Goal: Information Seeking & Learning: Check status

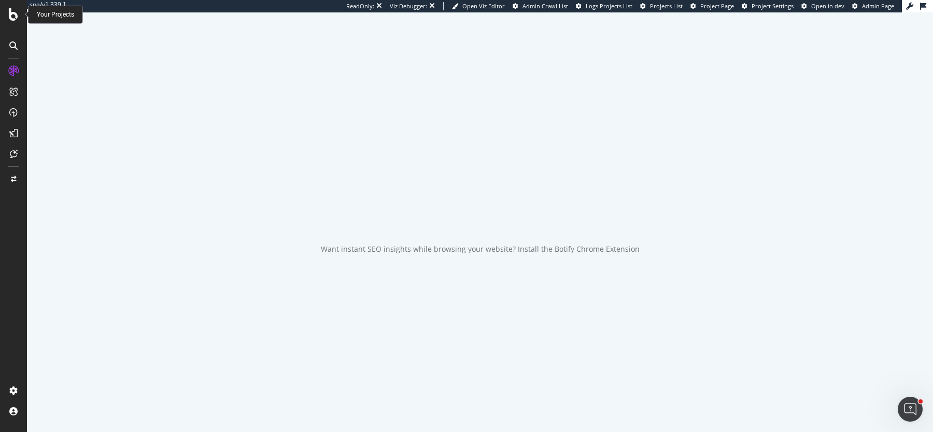
click at [11, 18] on icon at bounding box center [13, 14] width 9 height 12
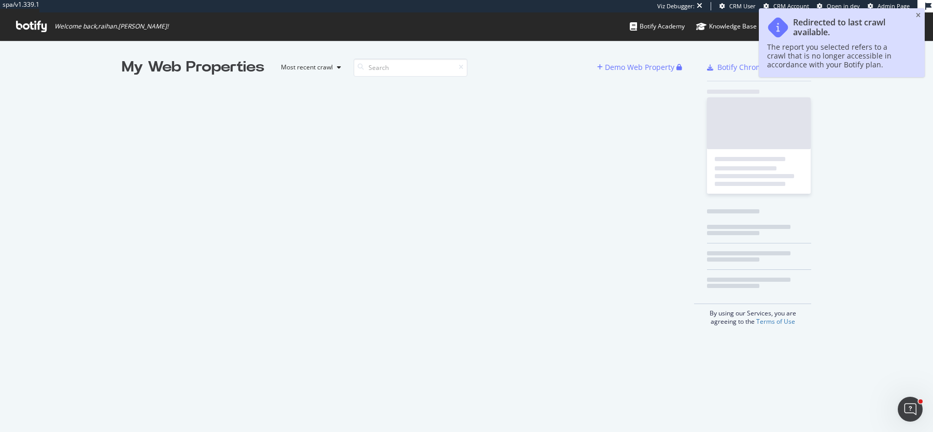
scroll to position [432, 933]
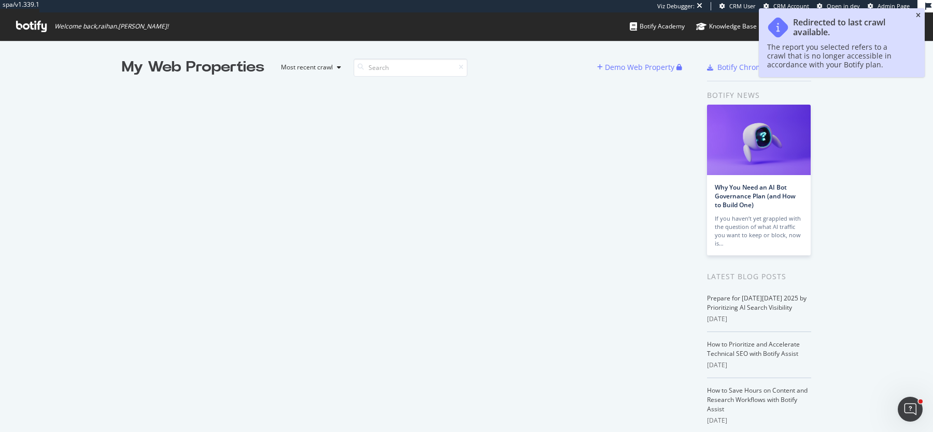
click at [919, 14] on icon "close toast" at bounding box center [917, 15] width 5 height 6
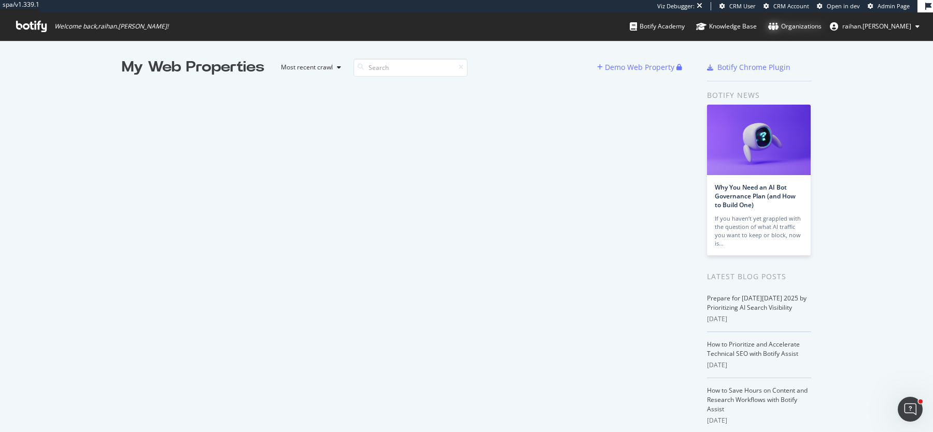
click at [821, 24] on div "Organizations" at bounding box center [794, 26] width 53 height 10
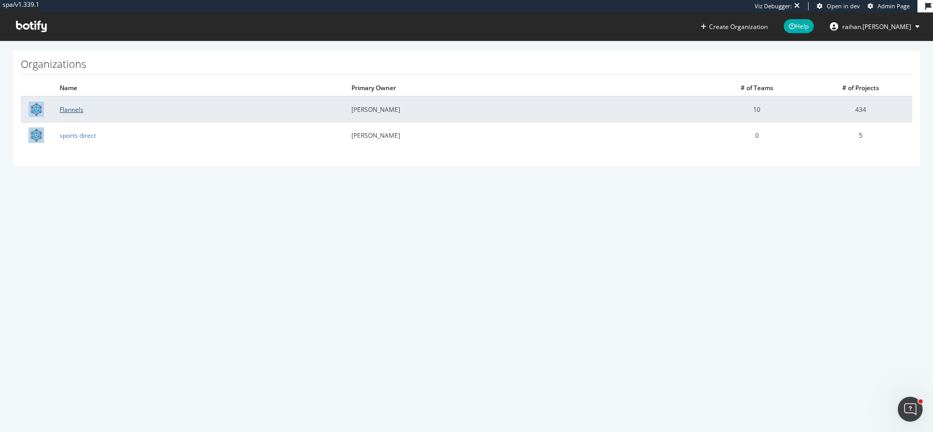
click at [78, 113] on link "Flannels" at bounding box center [72, 109] width 24 height 9
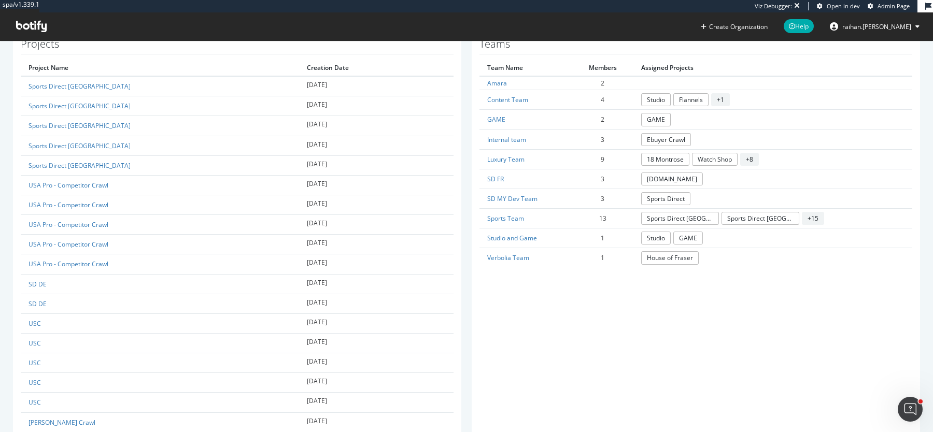
scroll to position [384, 0]
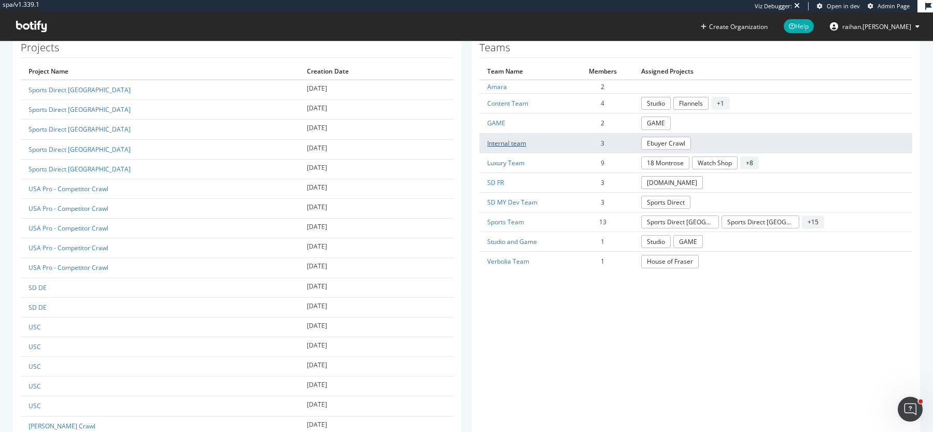
click at [507, 139] on link "Internal team" at bounding box center [506, 143] width 39 height 9
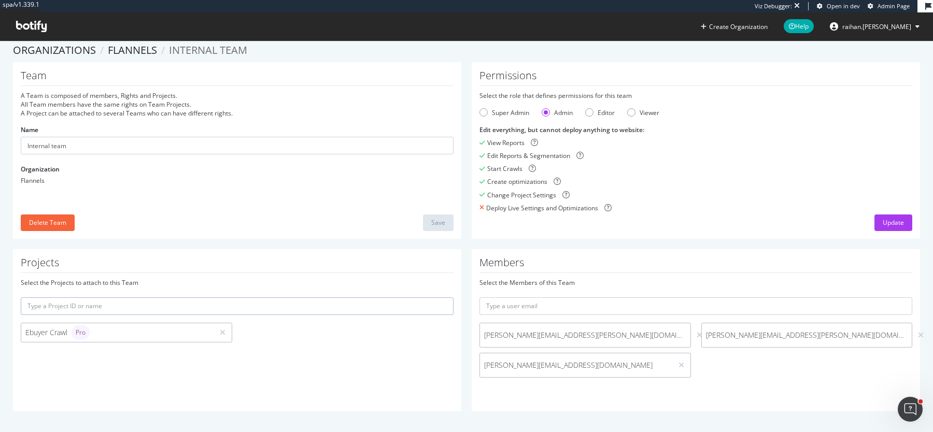
scroll to position [7, 0]
click at [134, 49] on link "Flannels" at bounding box center [132, 51] width 49 height 14
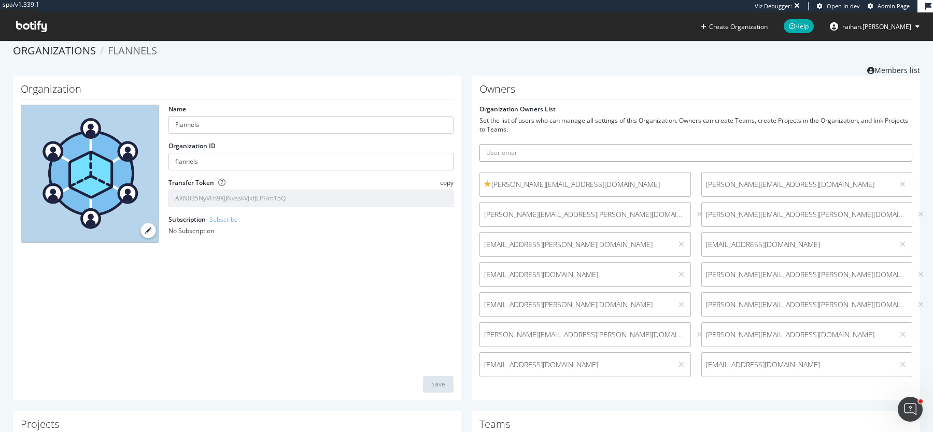
click at [628, 153] on input "text" at bounding box center [695, 153] width 433 height 18
paste input "Lauren.Dalrymple@frasers.group"
type input "Lauren.Dalrymple@frasers.group"
click at [894, 144] on button "submit" at bounding box center [903, 153] width 18 height 18
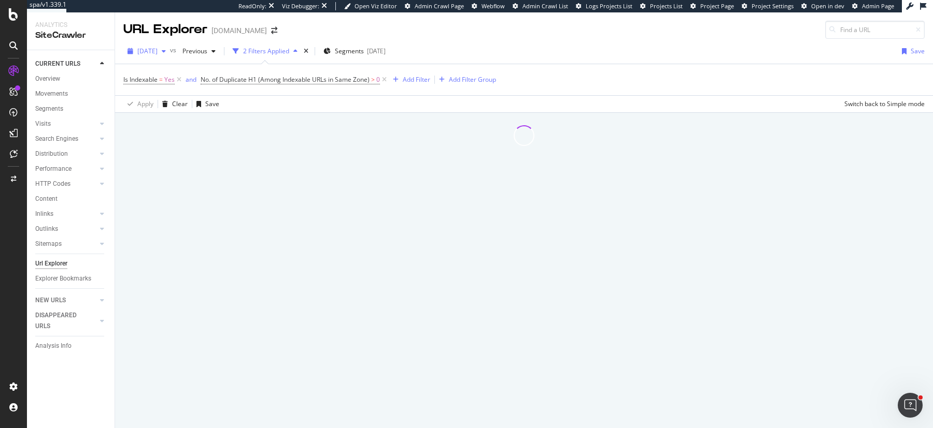
click at [157, 50] on span "[DATE]" at bounding box center [147, 51] width 20 height 9
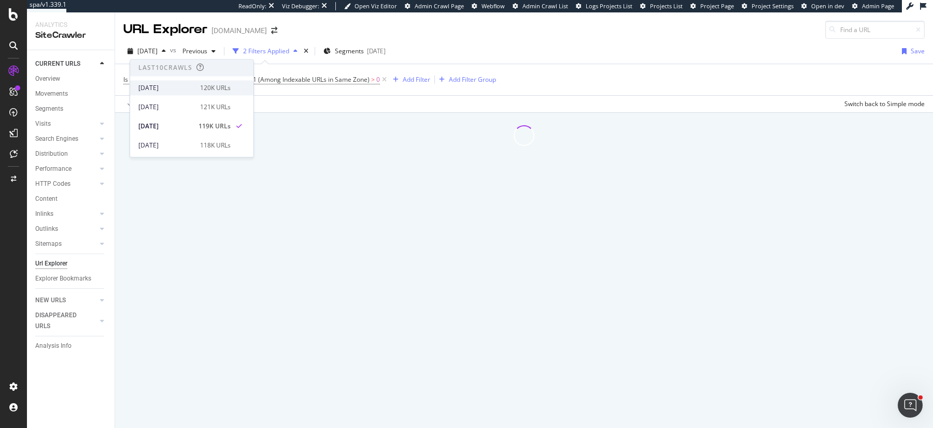
click at [187, 90] on div "2025 Oct. 10th" at bounding box center [165, 87] width 55 height 9
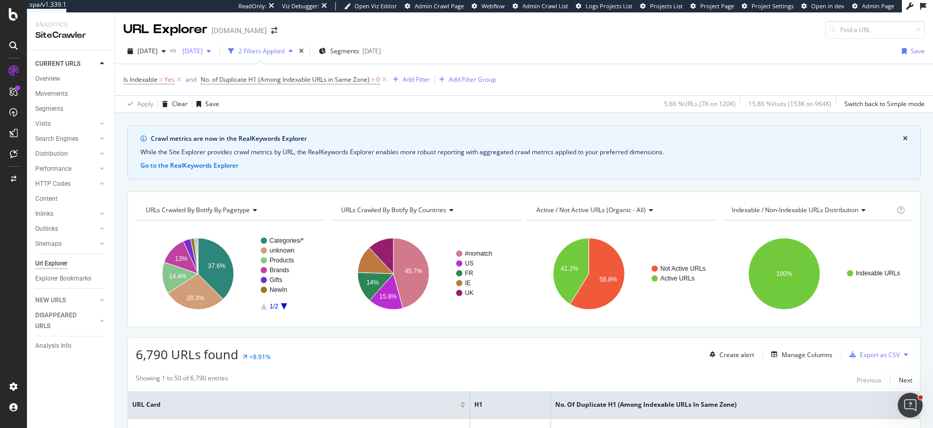
click at [203, 52] on span "[DATE]" at bounding box center [190, 51] width 24 height 9
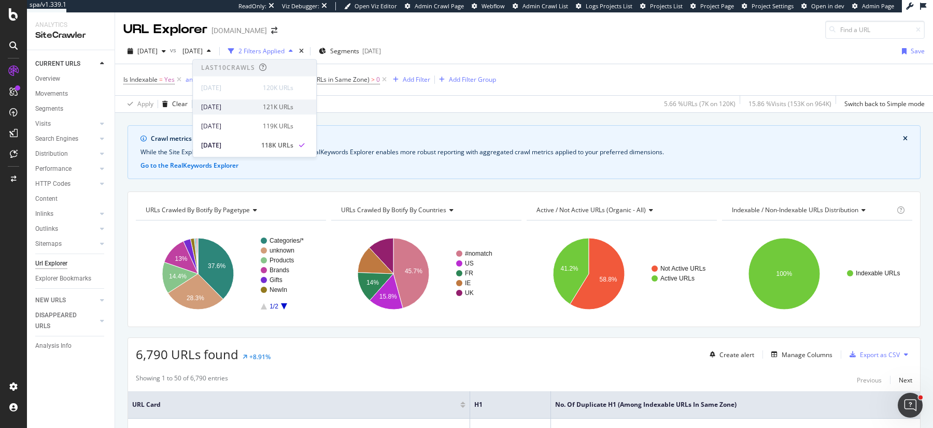
click at [226, 104] on div "[DATE]" at bounding box center [228, 107] width 55 height 9
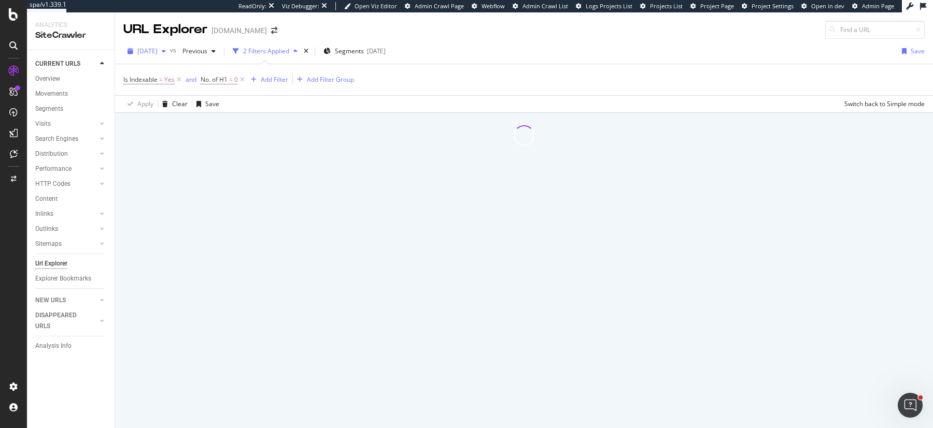
click at [150, 54] on span "[DATE]" at bounding box center [147, 51] width 20 height 9
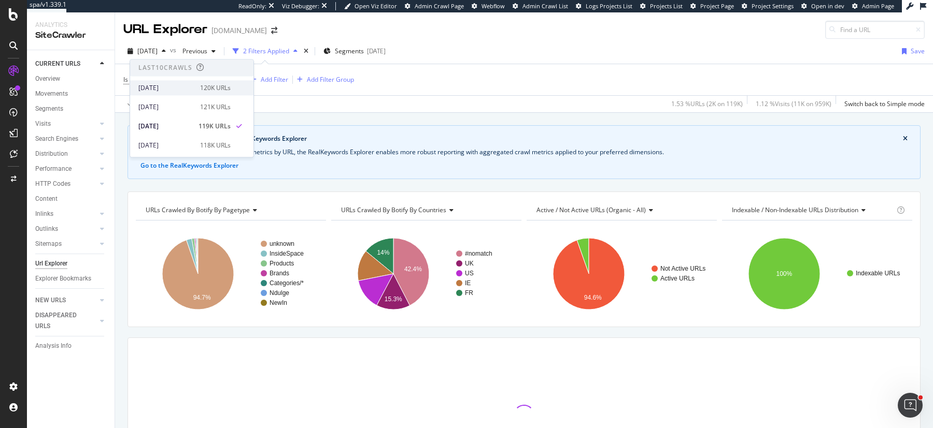
click at [176, 83] on div "[DATE]" at bounding box center [165, 87] width 55 height 9
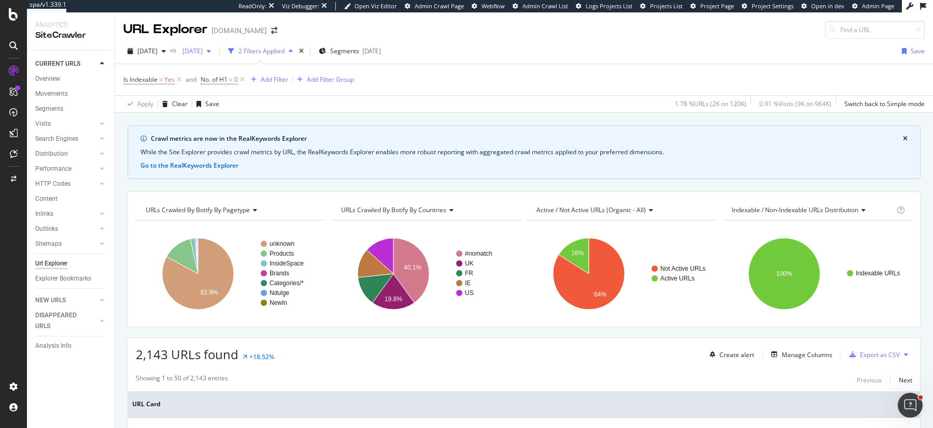
click at [203, 52] on span "[DATE]" at bounding box center [190, 51] width 24 height 9
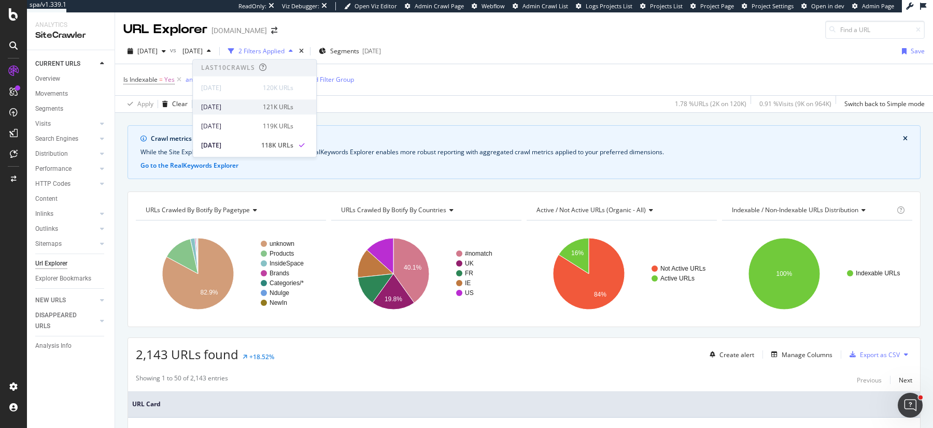
click at [229, 103] on div "[DATE]" at bounding box center [228, 107] width 55 height 9
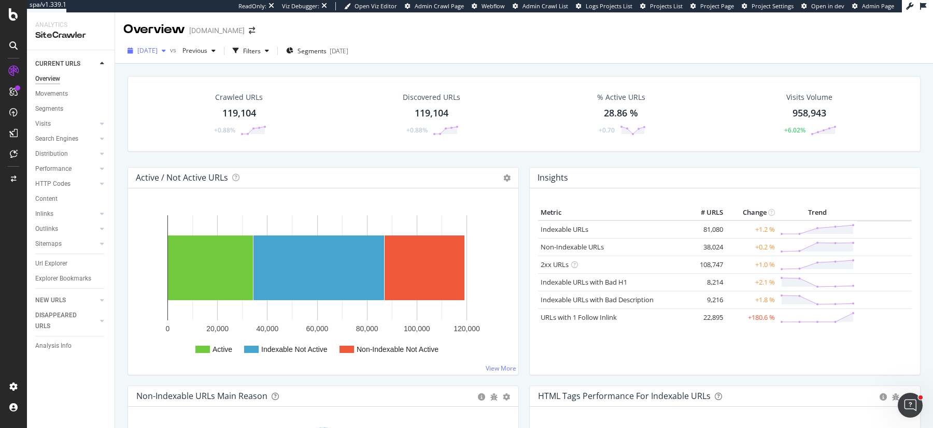
click at [163, 46] on div "[DATE]" at bounding box center [146, 51] width 47 height 16
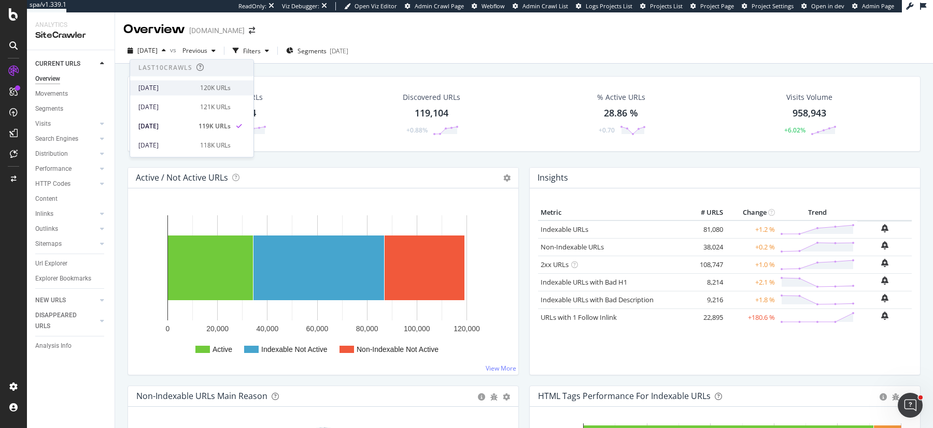
click at [200, 87] on div "120K URLs" at bounding box center [215, 87] width 31 height 9
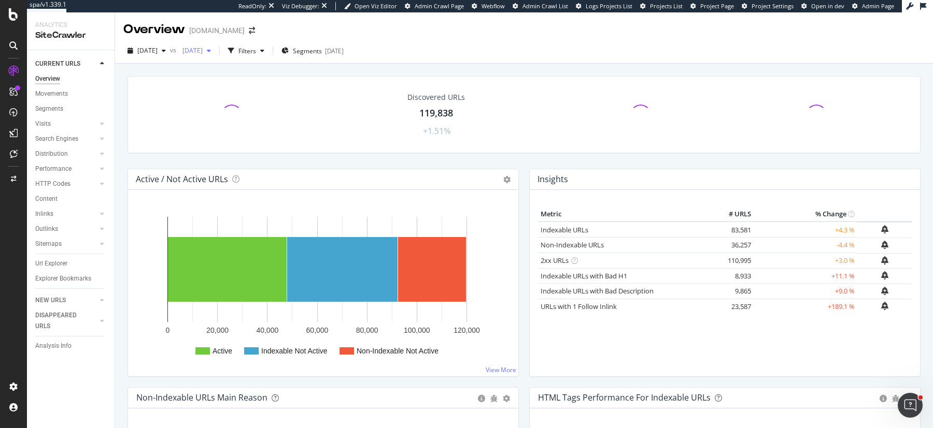
click at [215, 45] on div "[DATE]" at bounding box center [196, 51] width 37 height 16
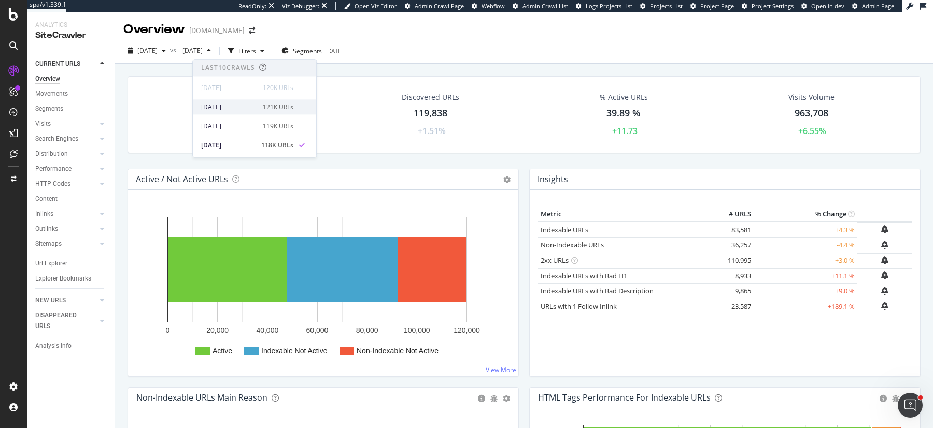
click at [248, 104] on div "[DATE]" at bounding box center [228, 107] width 55 height 9
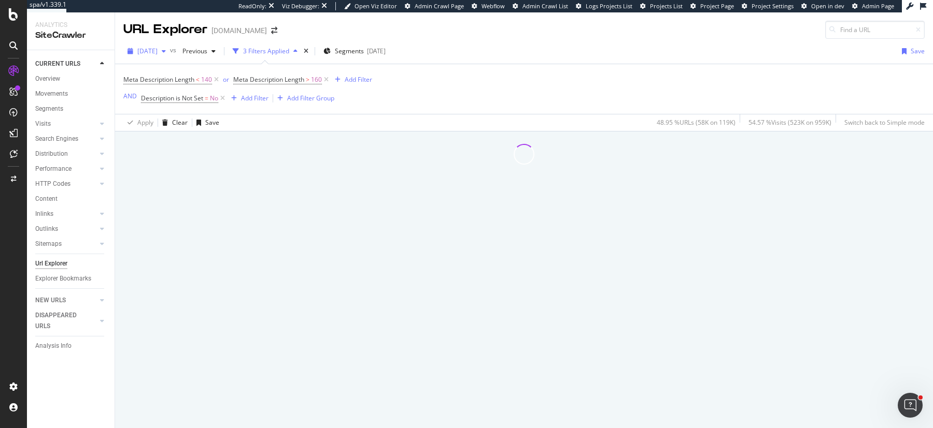
click at [157, 55] on span "[DATE]" at bounding box center [147, 51] width 20 height 9
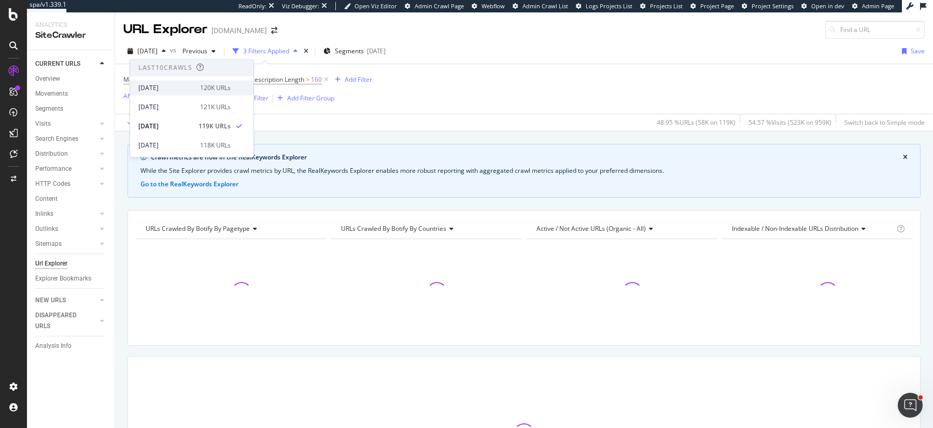
click at [186, 82] on div "2025 Oct. 10th 120K URLs" at bounding box center [191, 87] width 123 height 15
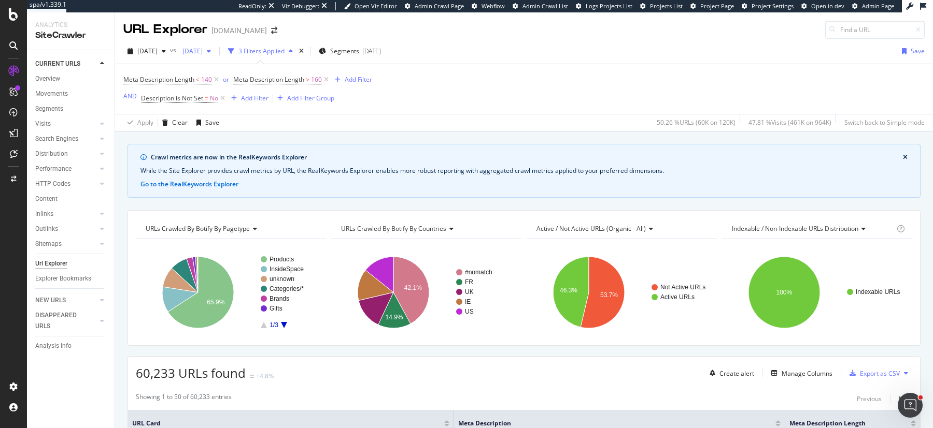
click at [203, 50] on span "2025 Sep. 19th" at bounding box center [190, 51] width 24 height 9
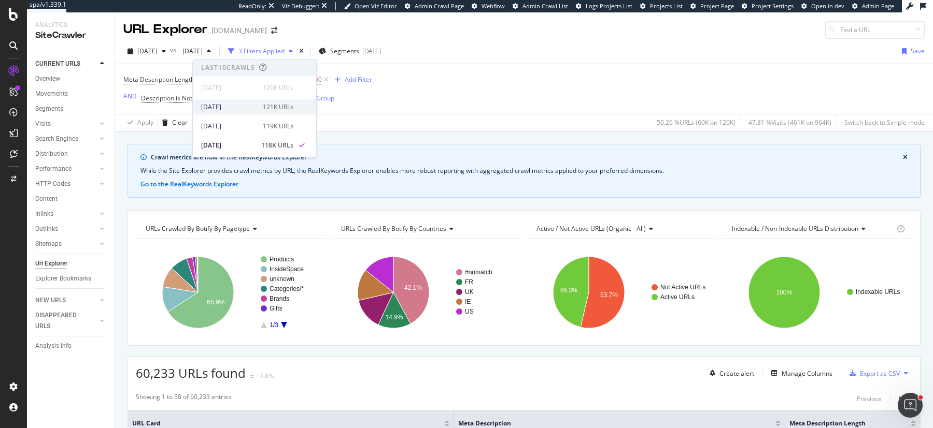
click at [237, 100] on div "2025 Oct. 3rd 121K URLs" at bounding box center [254, 106] width 123 height 15
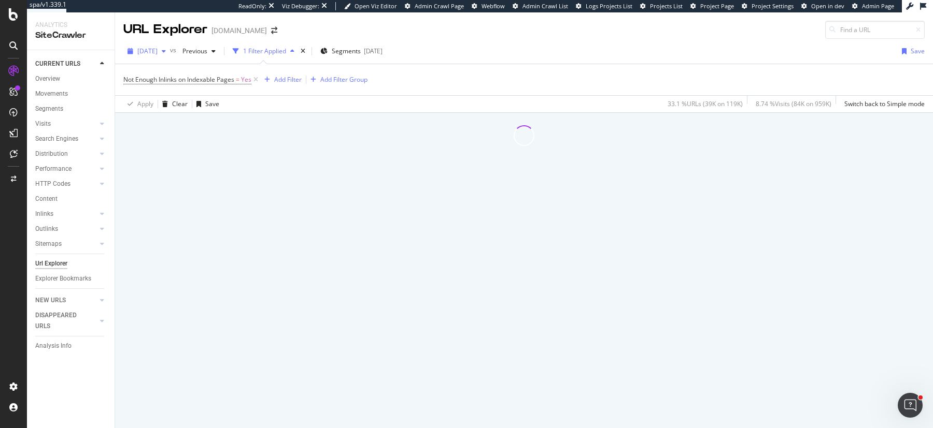
click at [157, 51] on span "[DATE]" at bounding box center [147, 51] width 20 height 9
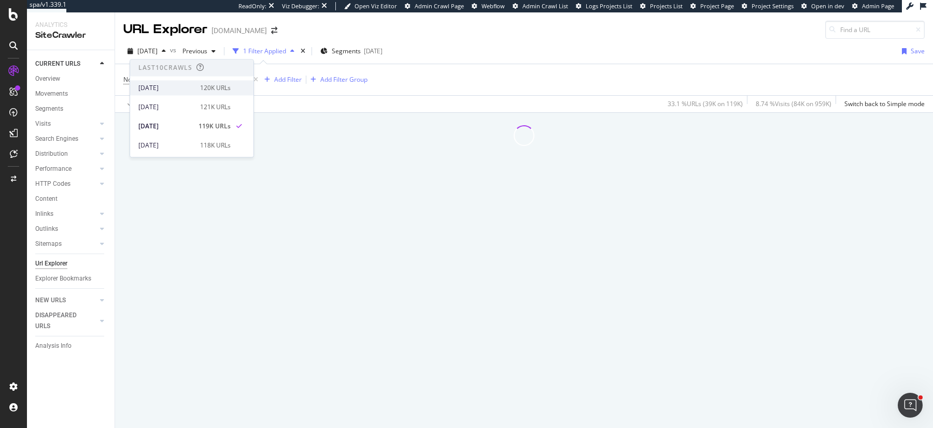
click at [189, 88] on div "2025 Oct. 10th" at bounding box center [165, 87] width 55 height 9
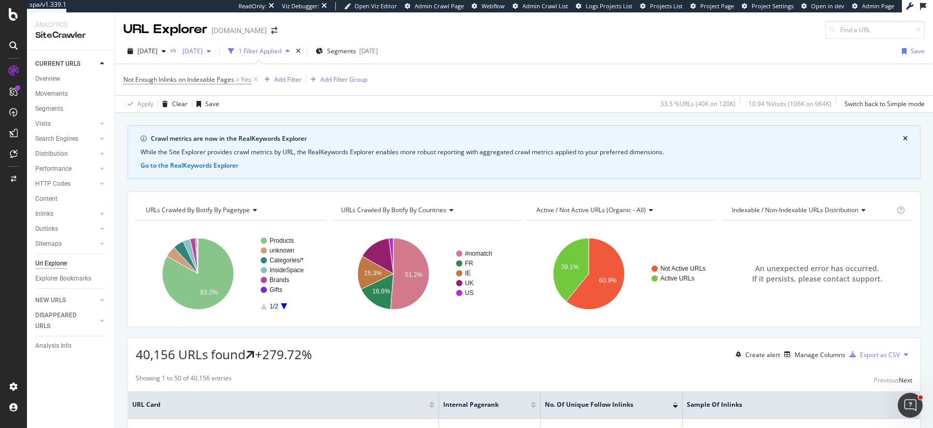
click at [203, 48] on span "2025 Sep. 19th" at bounding box center [190, 51] width 24 height 9
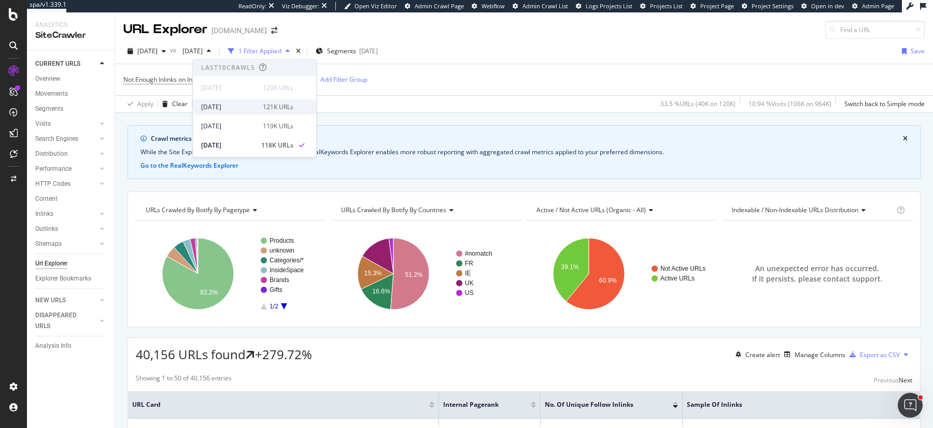
click at [221, 104] on div "2025 Oct. 3rd" at bounding box center [228, 107] width 55 height 9
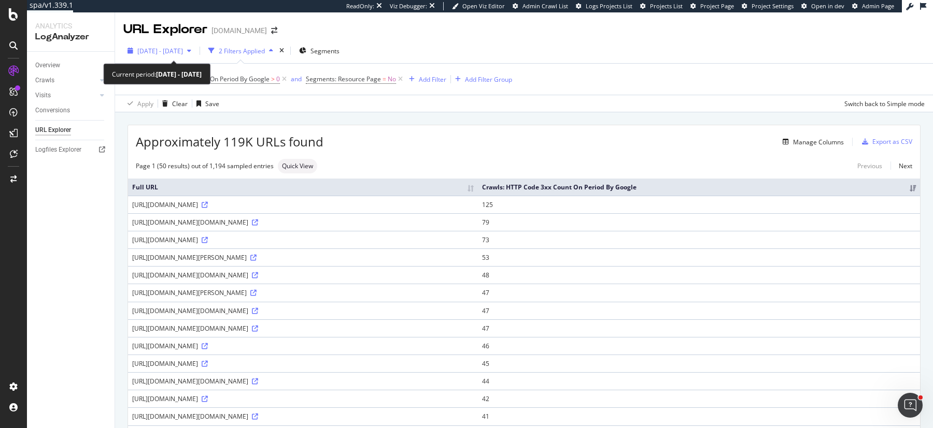
click at [183, 53] on span "[DATE] - [DATE]" at bounding box center [160, 51] width 46 height 9
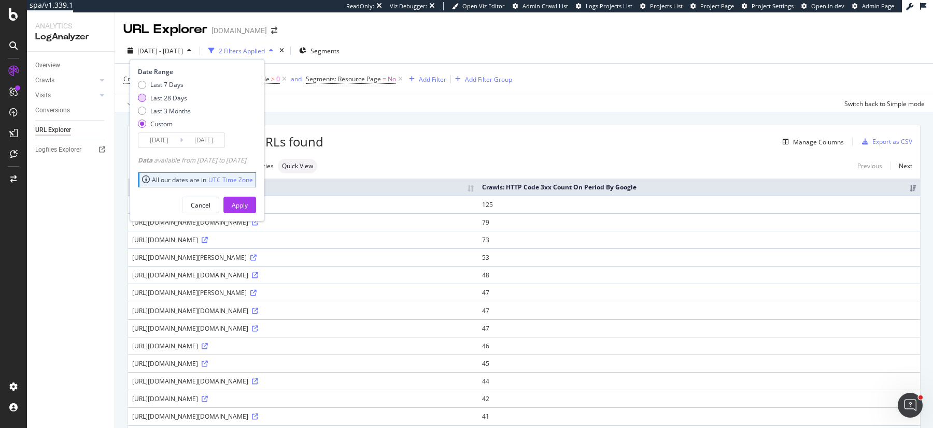
click at [173, 98] on div "Last 28 Days" at bounding box center [168, 98] width 37 height 9
type input "[DATE]"
click at [248, 201] on div "Apply" at bounding box center [240, 205] width 16 height 9
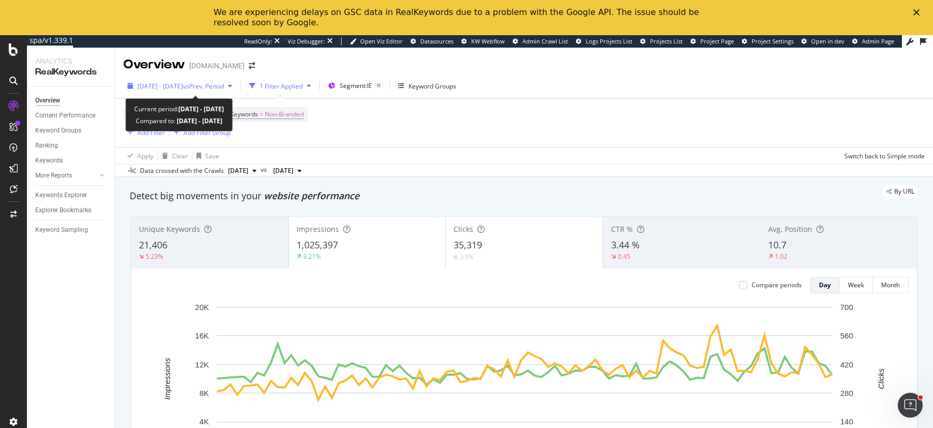
click at [211, 87] on span "vs Prev. Period" at bounding box center [203, 86] width 41 height 9
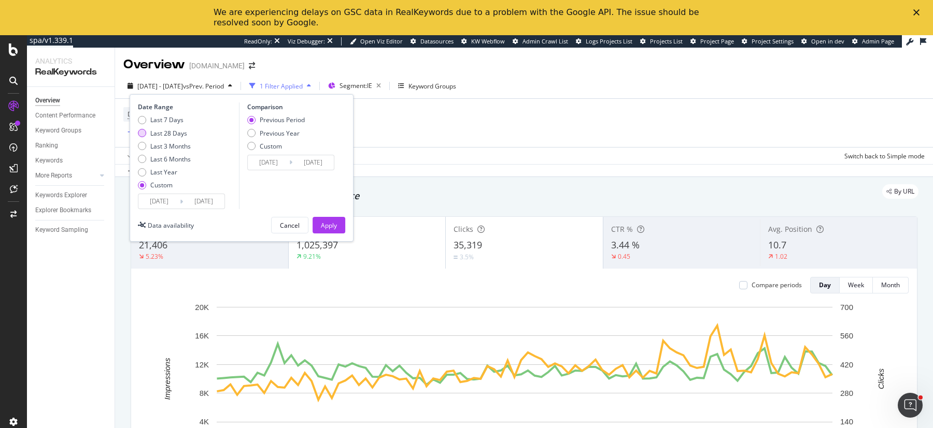
click at [157, 132] on div "Last 28 Days" at bounding box center [168, 133] width 37 height 9
type input "2025/09/13"
type input "2025/10/10"
type input "2025/08/16"
type input "2025/09/12"
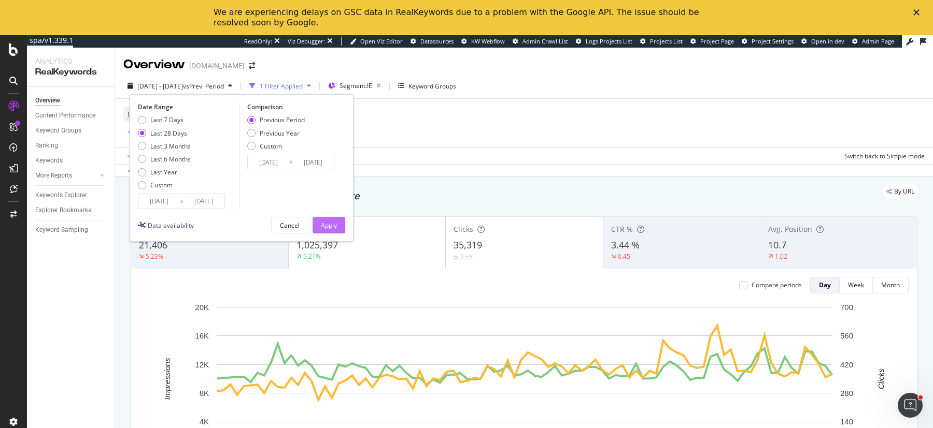
click at [330, 218] on div "Apply" at bounding box center [329, 226] width 16 height 16
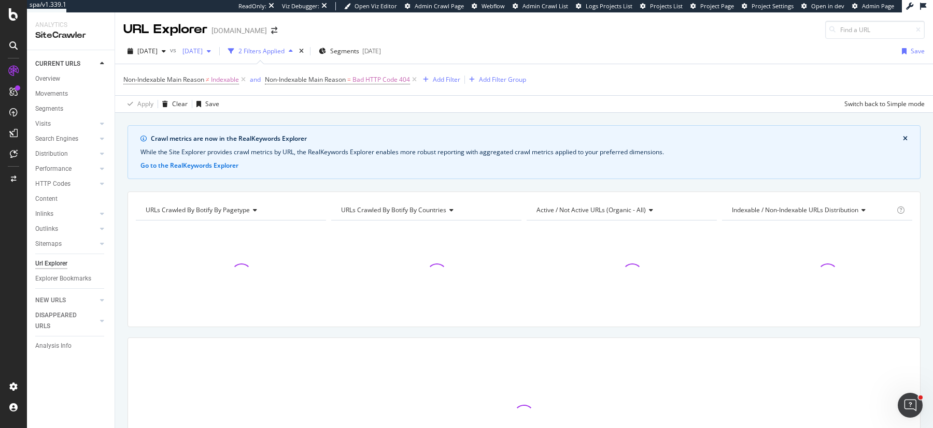
click at [203, 47] on span "[DATE]" at bounding box center [190, 51] width 24 height 9
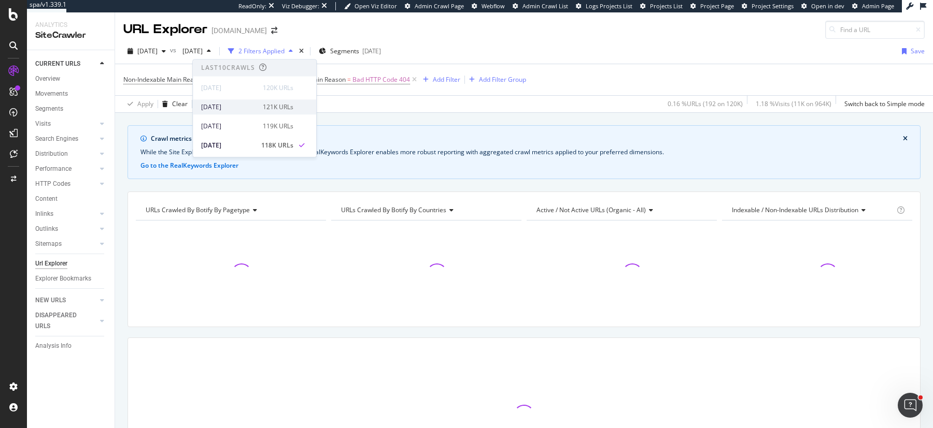
click at [252, 109] on div "[DATE]" at bounding box center [228, 107] width 55 height 9
